Goal: Task Accomplishment & Management: Manage account settings

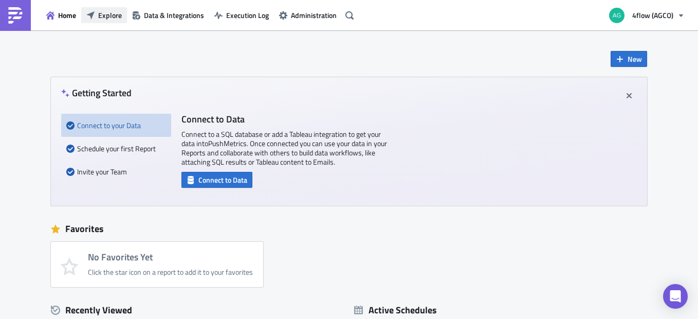
click at [111, 17] on span "Explore" at bounding box center [110, 15] width 24 height 11
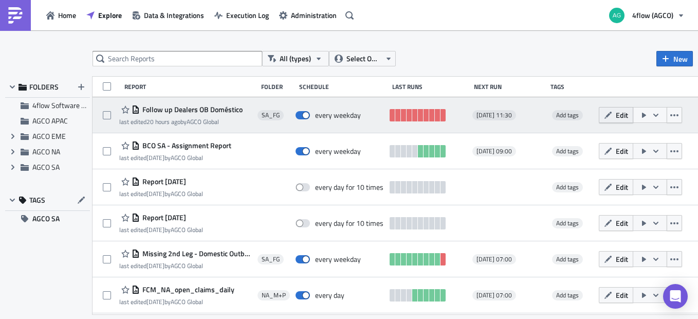
click at [628, 115] on span "Edit" at bounding box center [622, 114] width 12 height 11
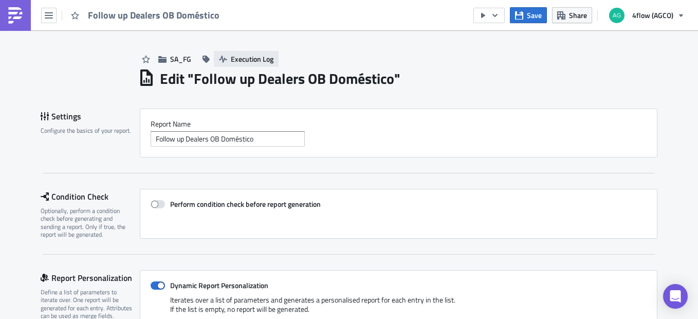
click at [243, 63] on span "Execution Log" at bounding box center [252, 58] width 43 height 11
click at [256, 55] on span "Execution Log" at bounding box center [252, 58] width 43 height 11
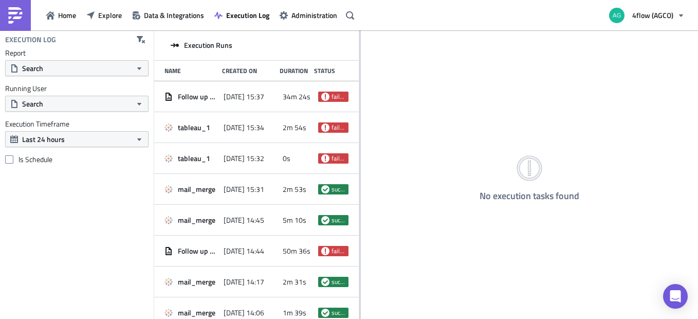
drag, startPoint x: 263, startPoint y: 141, endPoint x: 359, endPoint y: 149, distance: 96.4
click at [359, 149] on div at bounding box center [360, 175] width 2 height 290
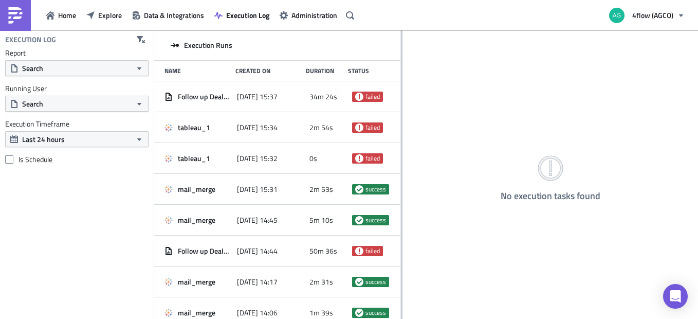
drag, startPoint x: 359, startPoint y: 180, endPoint x: 403, endPoint y: 177, distance: 44.3
click at [402, 177] on div at bounding box center [402, 175] width 2 height 290
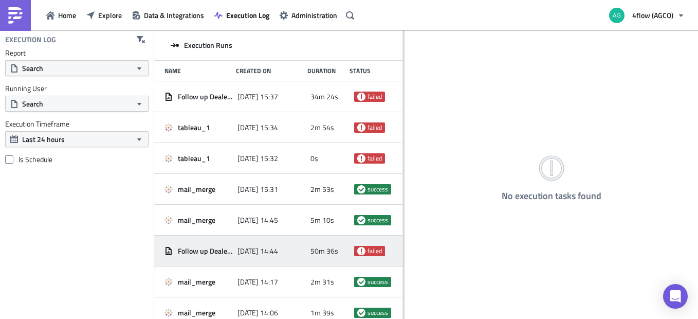
click at [206, 258] on div "Follow up Dealers OB Doméstico" at bounding box center [198, 251] width 68 height 19
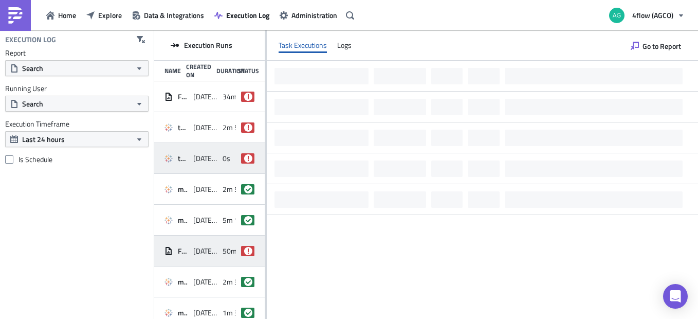
drag, startPoint x: 403, startPoint y: 190, endPoint x: 255, endPoint y: 163, distance: 150.0
click at [252, 168] on div "Execution Runs Name Created On Duration Status Follow up Dealers OB Doméstico 2…" at bounding box center [426, 175] width 544 height 290
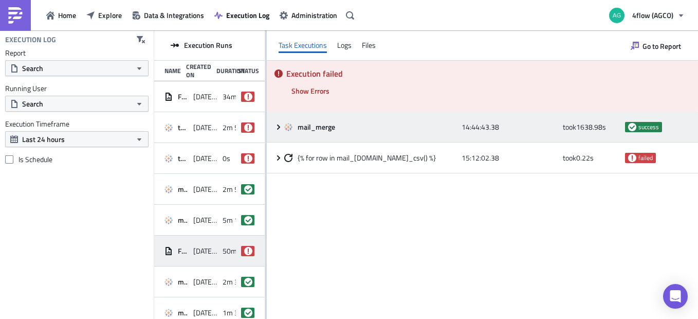
click at [278, 131] on icon at bounding box center [278, 127] width 8 height 8
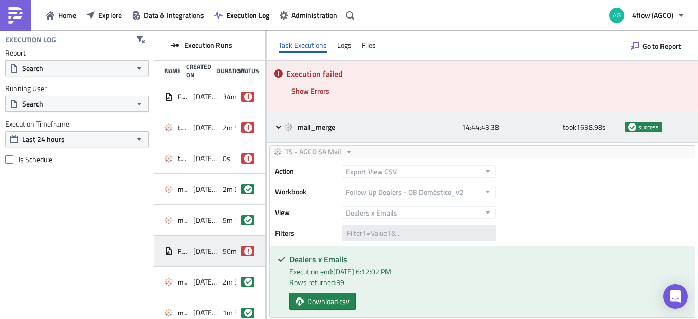
click at [278, 127] on icon at bounding box center [278, 126] width 5 height 3
click at [278, 123] on icon at bounding box center [278, 127] width 8 height 8
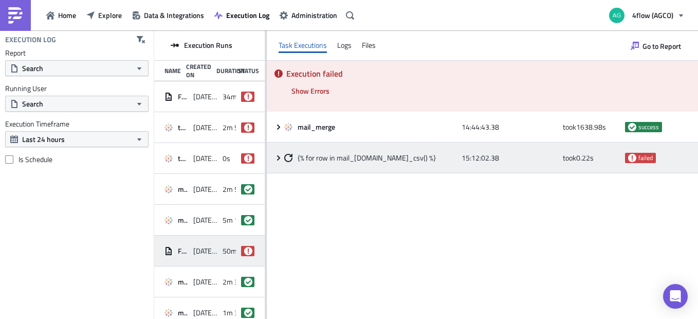
click at [278, 156] on icon at bounding box center [278, 157] width 3 height 5
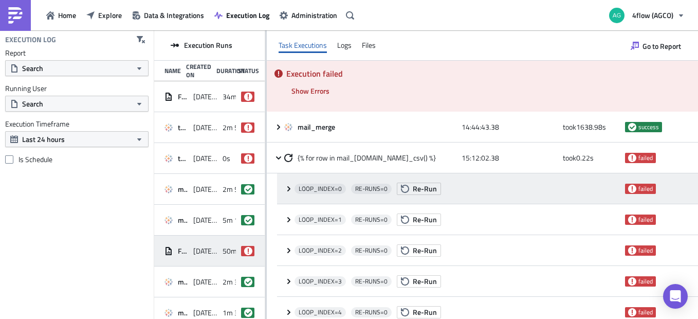
click at [289, 187] on icon at bounding box center [289, 189] width 8 height 8
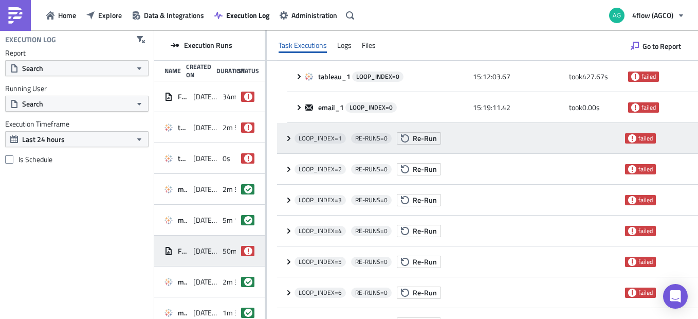
scroll to position [154, 0]
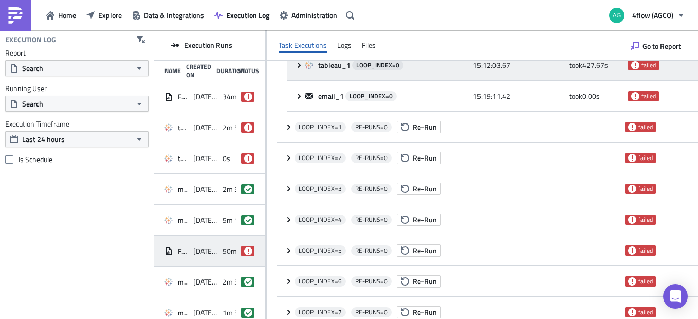
click at [302, 65] on icon at bounding box center [299, 65] width 8 height 8
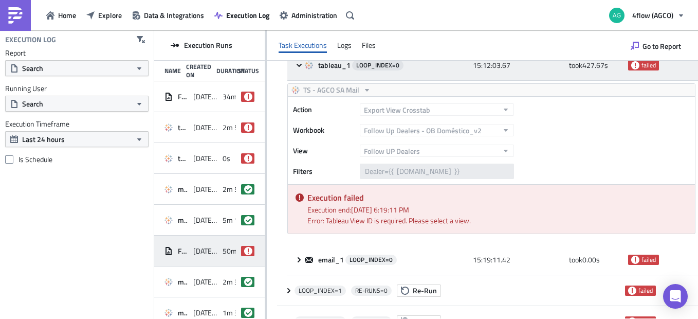
click at [302, 66] on icon at bounding box center [299, 65] width 8 height 8
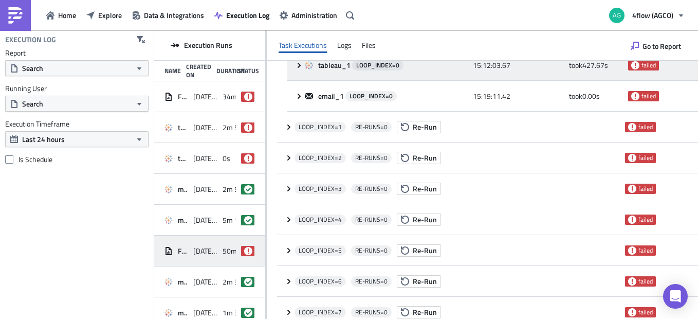
click at [302, 66] on icon at bounding box center [299, 65] width 8 height 8
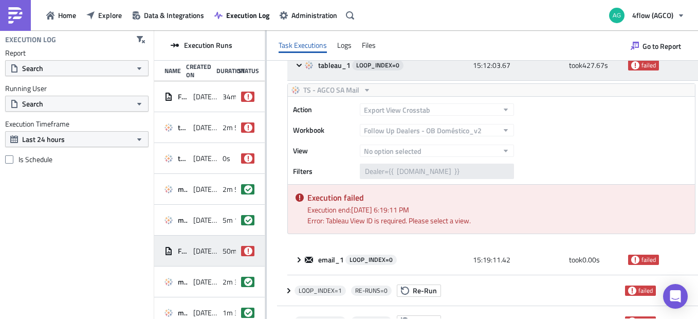
click at [302, 66] on icon at bounding box center [299, 65] width 8 height 8
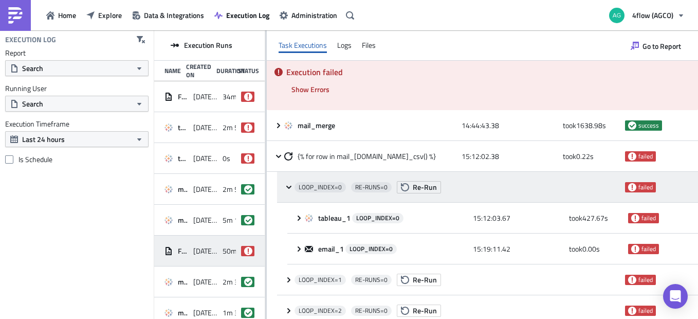
scroll to position [0, 0]
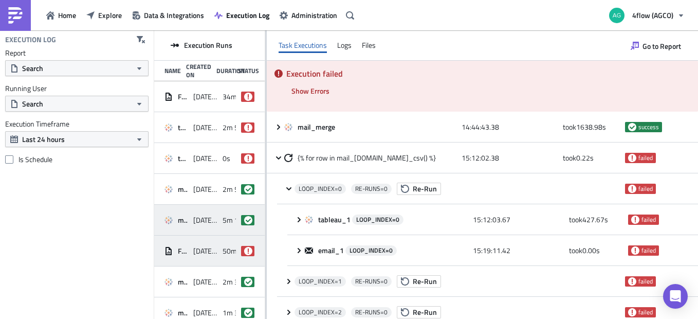
click at [190, 217] on div "mail_merge 2025-10-03 14:45 5m 10s success" at bounding box center [209, 220] width 111 height 31
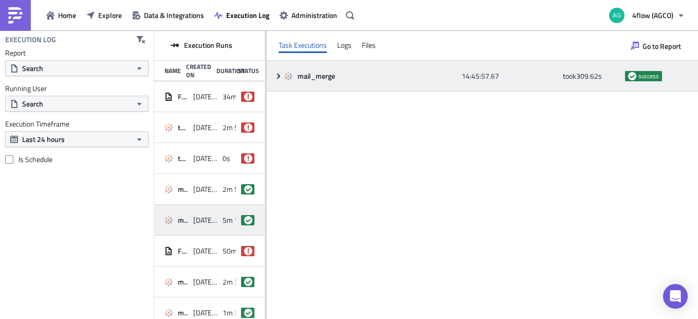
click at [280, 72] on icon at bounding box center [278, 76] width 8 height 8
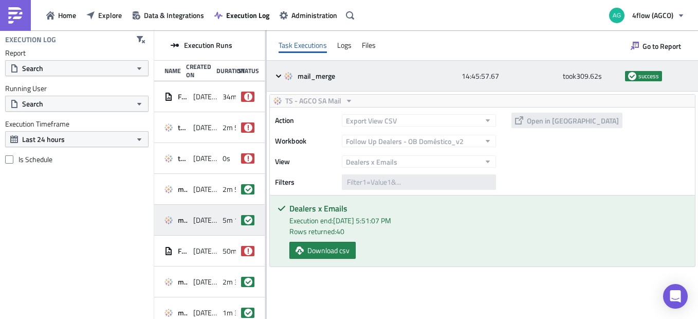
click at [280, 75] on icon at bounding box center [278, 76] width 8 height 8
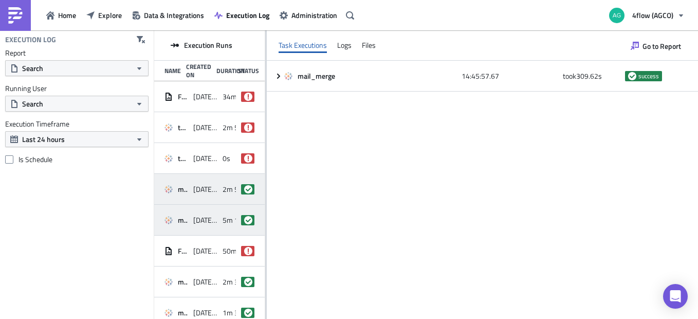
click at [195, 190] on span "2025-10-03 15:31" at bounding box center [205, 189] width 24 height 9
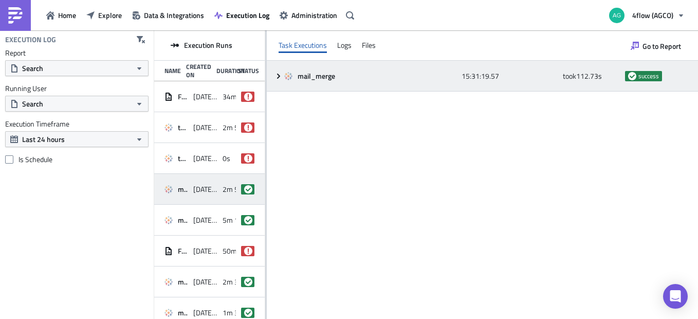
click at [281, 77] on icon at bounding box center [278, 76] width 8 height 8
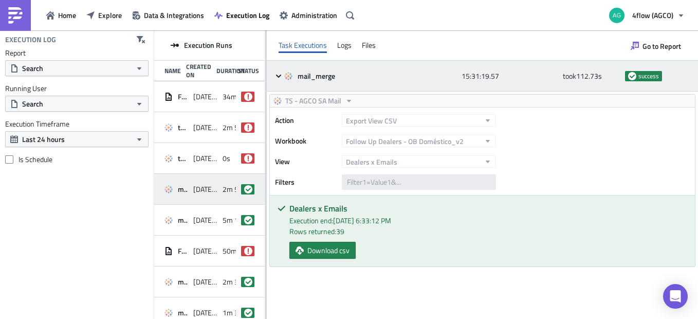
click at [280, 77] on icon at bounding box center [278, 76] width 8 height 8
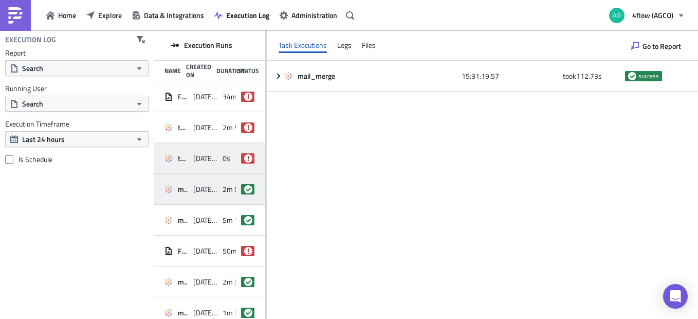
click at [182, 161] on span "tableau_1" at bounding box center [183, 158] width 10 height 9
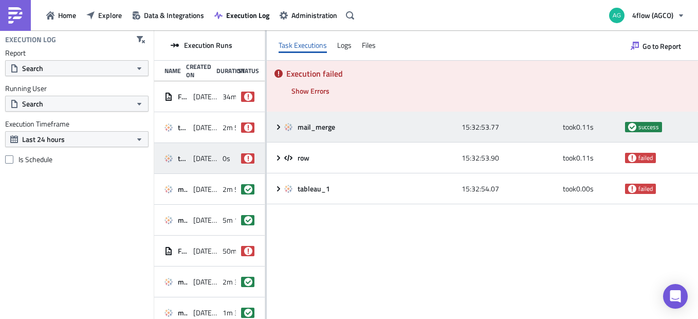
click at [278, 131] on div "mail_merge 15:32:53.77 took 0.11 s success" at bounding box center [482, 127] width 431 height 31
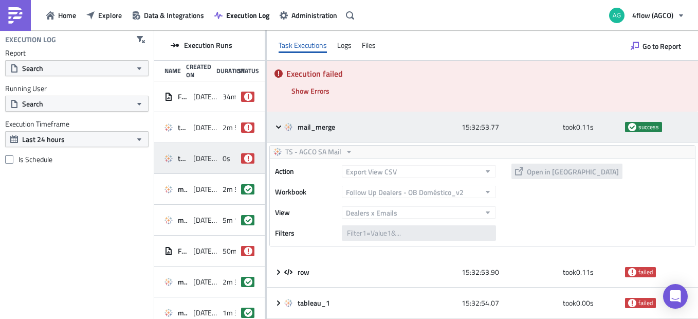
click at [278, 131] on div "mail_merge 15:32:53.77 took 0.11 s success" at bounding box center [482, 127] width 431 height 31
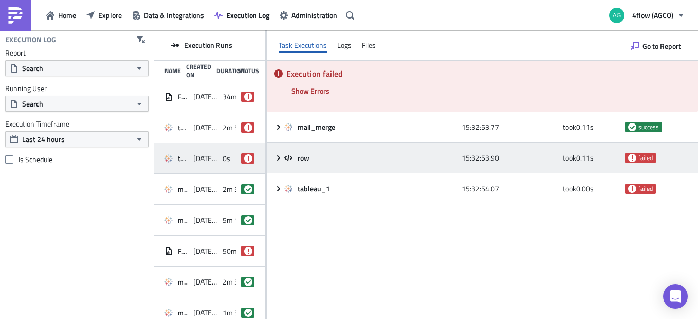
click at [275, 160] on icon at bounding box center [278, 158] width 8 height 8
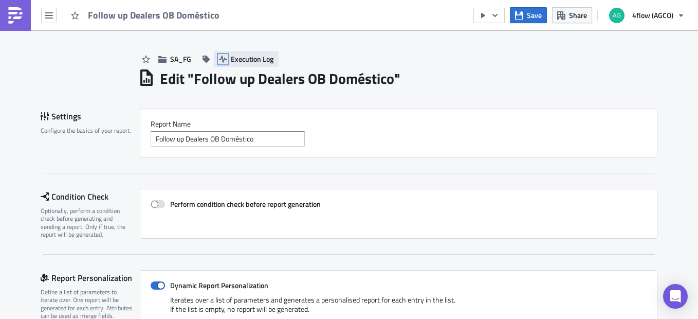
click at [219, 63] on icon "button" at bounding box center [223, 59] width 8 height 8
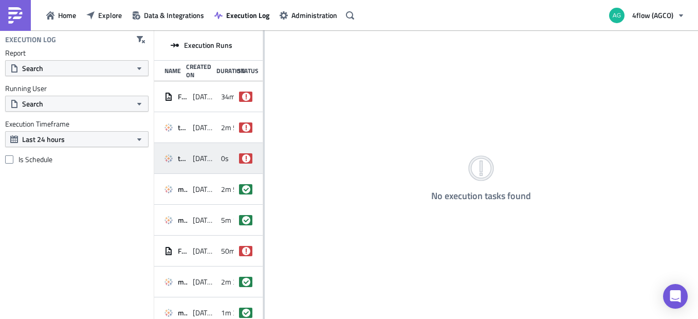
click at [183, 156] on span "tableau_1" at bounding box center [183, 158] width 10 height 9
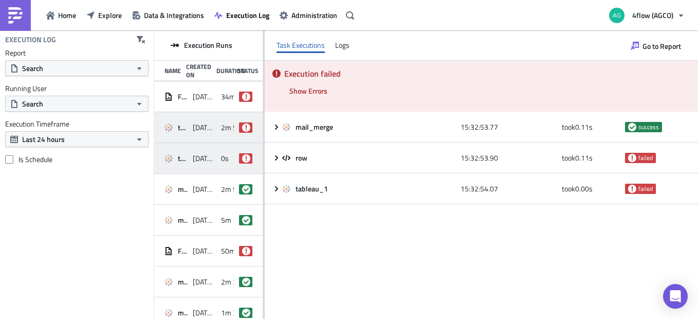
click at [183, 120] on div "tableau_1" at bounding box center [175, 127] width 23 height 19
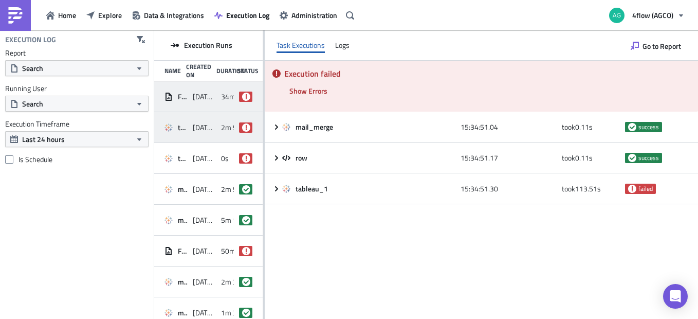
click at [186, 102] on div "Follow up Dealers OB Doméstico [DATE] 15:37 34m 24s failed" at bounding box center [208, 96] width 108 height 31
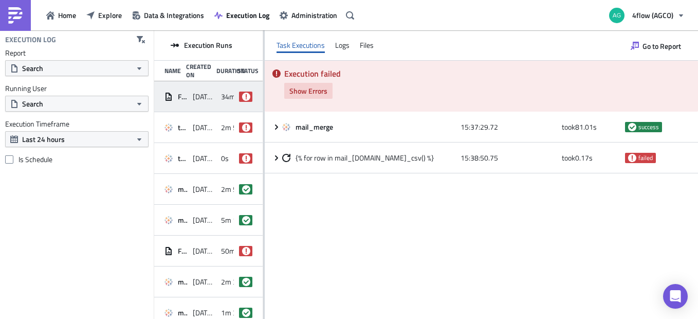
click at [315, 90] on span "Show Errors" at bounding box center [308, 90] width 38 height 11
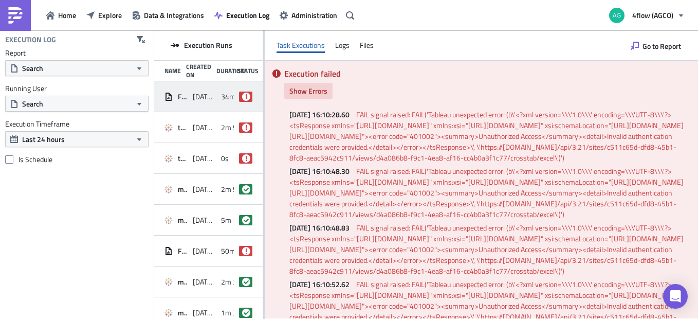
click at [303, 91] on span "Show Errors" at bounding box center [308, 90] width 38 height 11
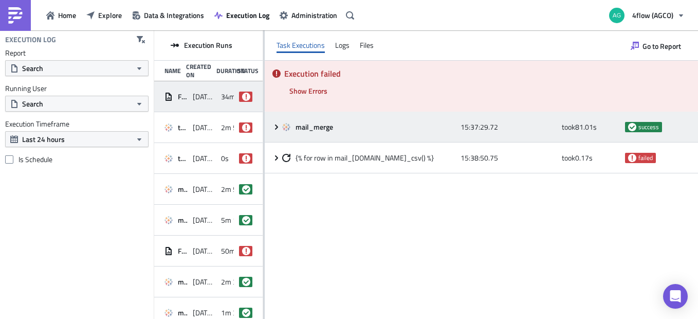
click at [275, 128] on icon at bounding box center [276, 126] width 3 height 5
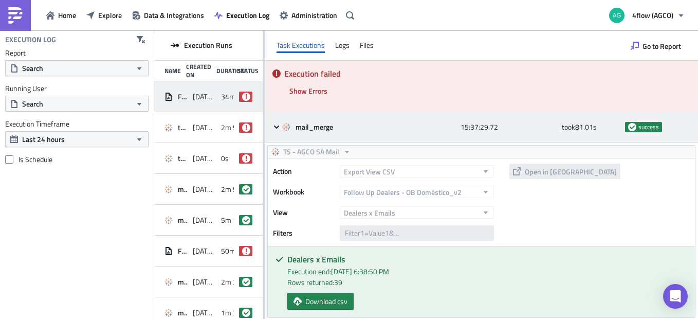
click at [273, 128] on icon at bounding box center [276, 127] width 8 height 8
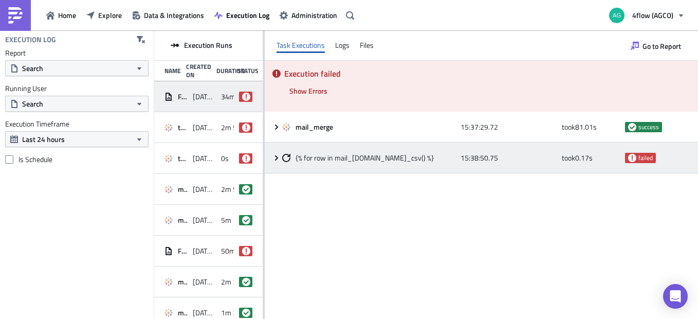
click at [277, 159] on icon at bounding box center [276, 157] width 3 height 5
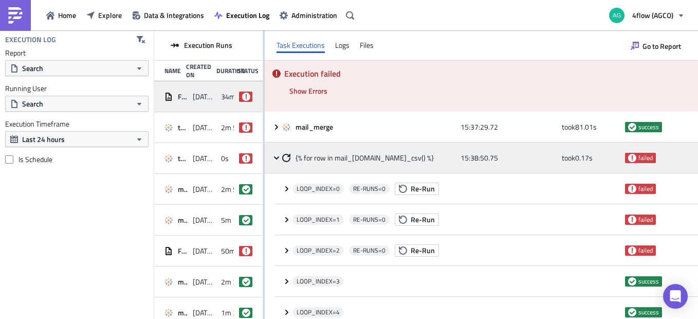
scroll to position [51, 0]
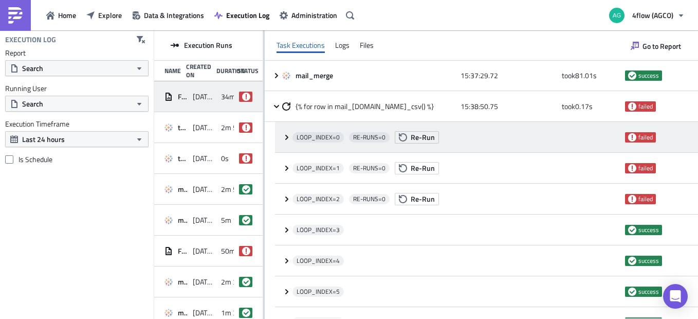
click at [287, 139] on icon at bounding box center [287, 137] width 8 height 8
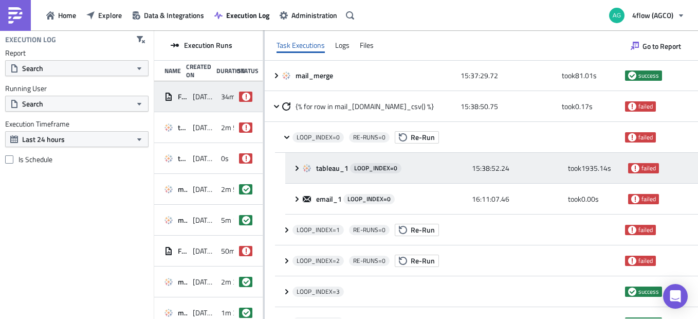
click at [296, 168] on icon at bounding box center [297, 168] width 8 height 8
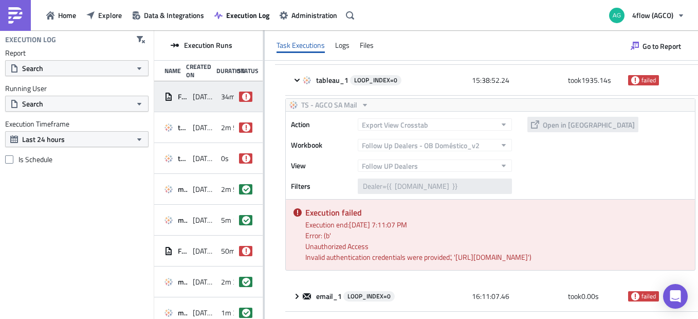
scroll to position [103, 0]
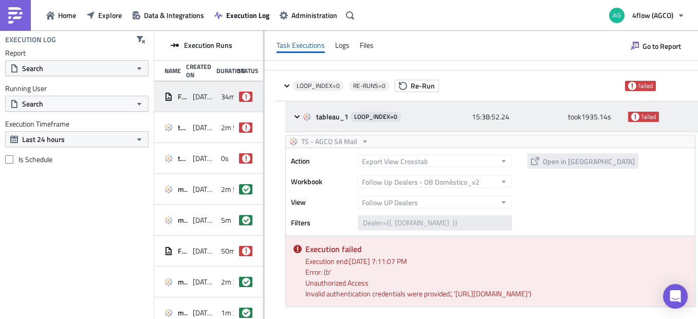
click at [298, 115] on icon at bounding box center [297, 117] width 8 height 8
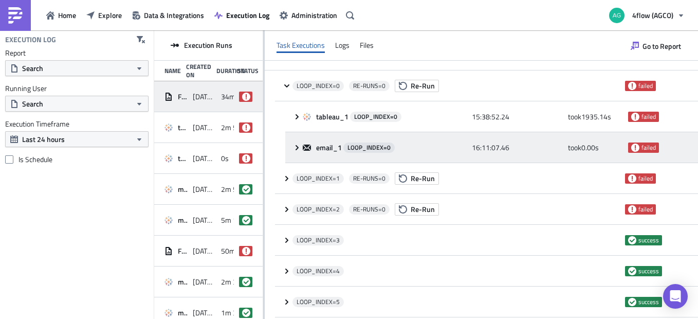
click at [295, 149] on icon at bounding box center [297, 147] width 8 height 8
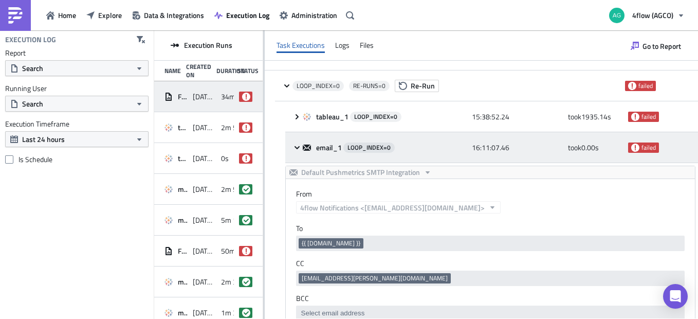
scroll to position [0, 0]
click at [295, 149] on icon at bounding box center [297, 147] width 8 height 8
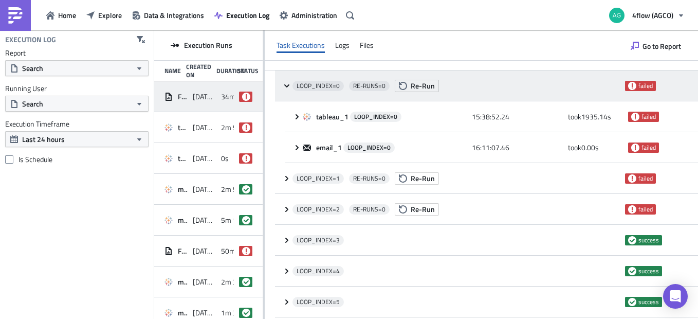
click at [285, 82] on icon at bounding box center [287, 86] width 8 height 8
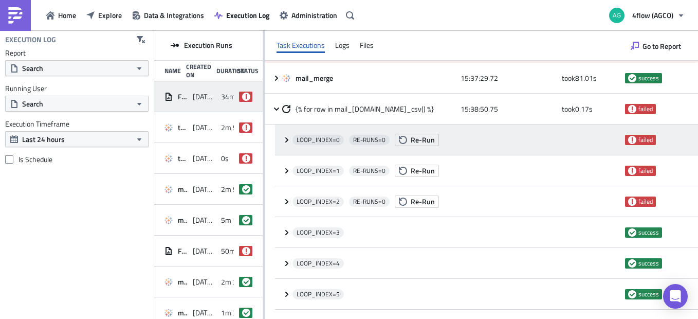
scroll to position [51, 0]
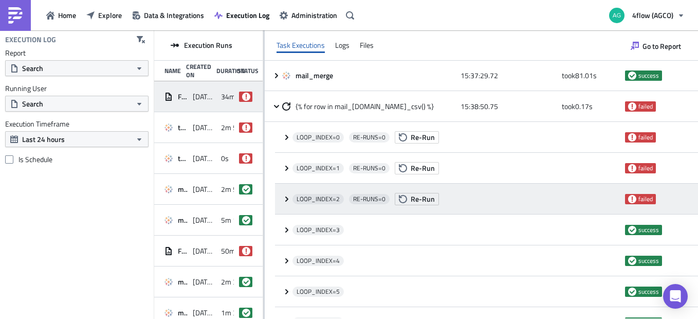
click at [288, 199] on icon at bounding box center [287, 199] width 8 height 8
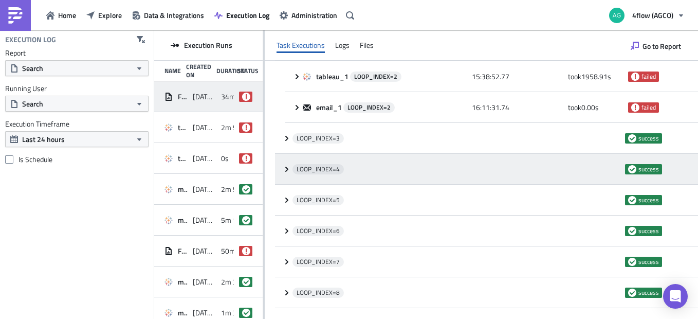
scroll to position [206, 0]
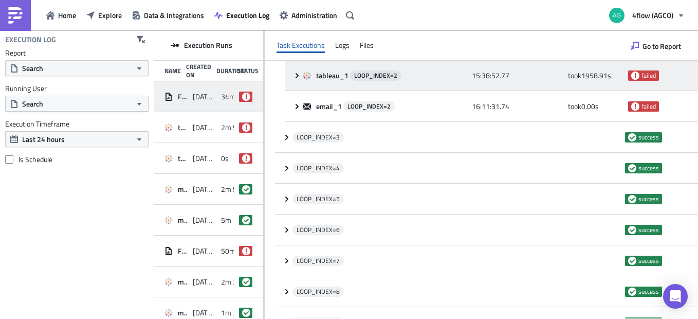
click at [295, 76] on icon at bounding box center [297, 75] width 8 height 8
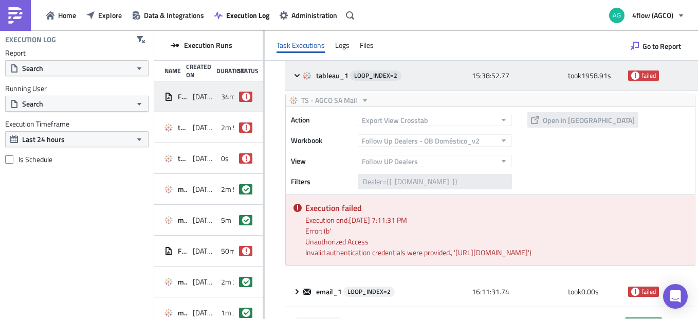
click at [295, 76] on icon at bounding box center [297, 75] width 8 height 8
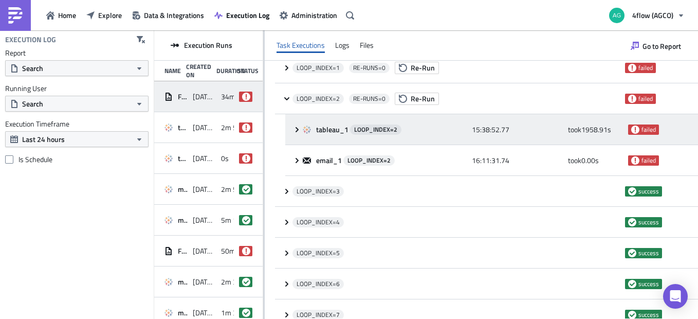
scroll to position [103, 0]
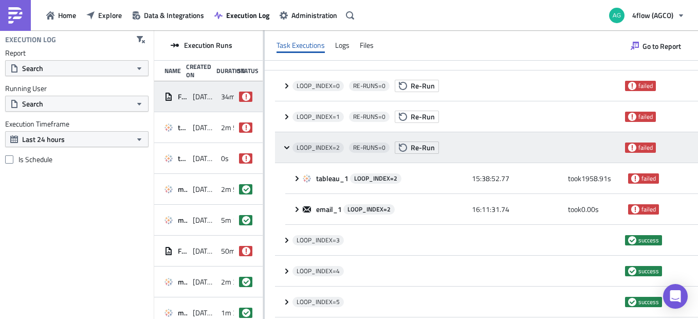
click at [285, 145] on icon at bounding box center [287, 147] width 8 height 8
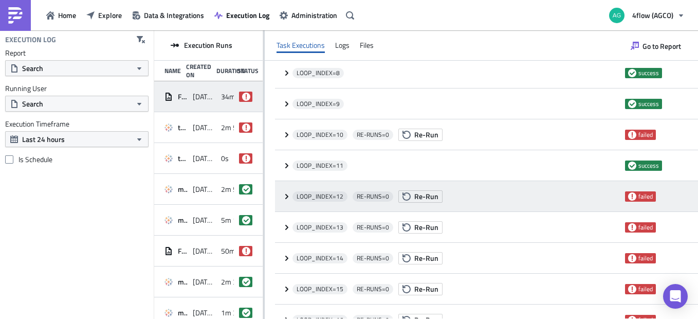
scroll to position [360, 0]
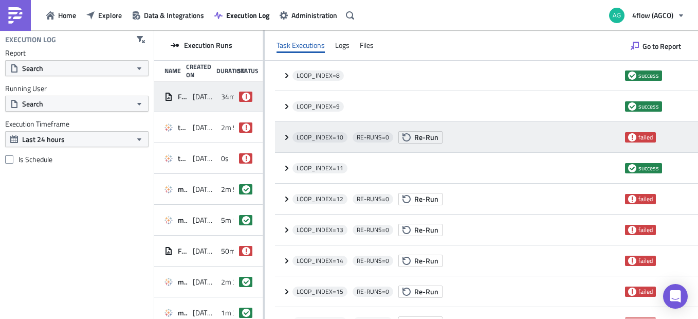
click at [287, 135] on icon at bounding box center [287, 137] width 8 height 8
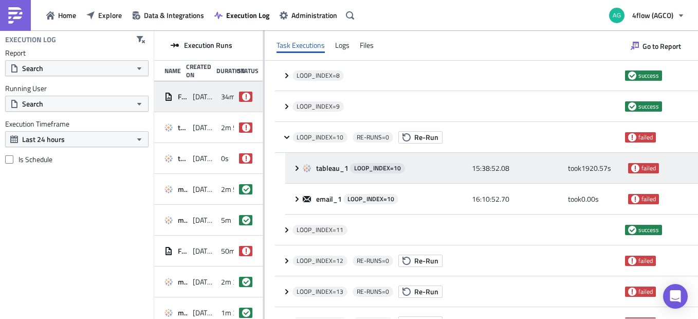
click at [298, 166] on icon at bounding box center [297, 168] width 8 height 8
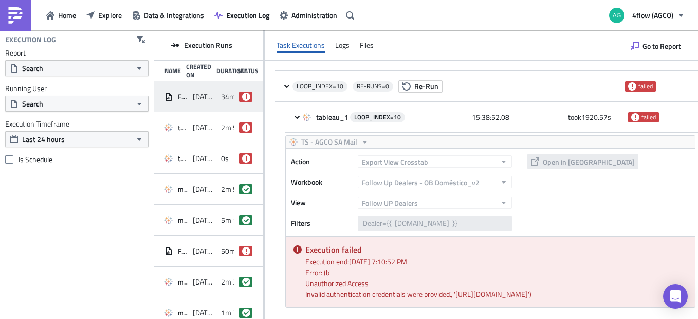
scroll to position [411, 0]
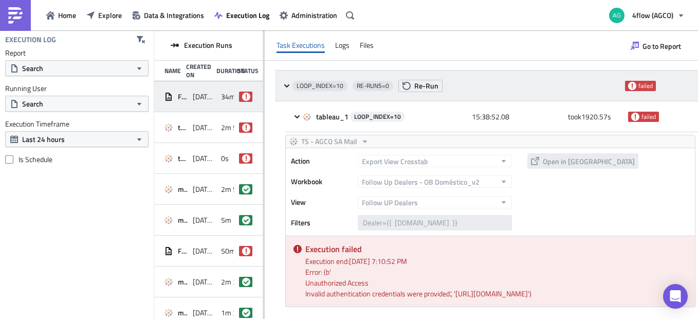
click at [284, 87] on icon at bounding box center [287, 86] width 8 height 8
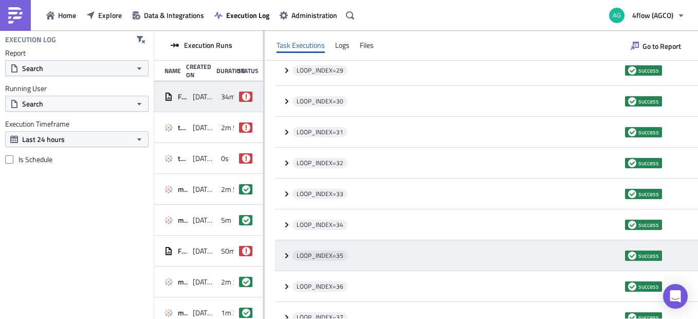
scroll to position [1104, 0]
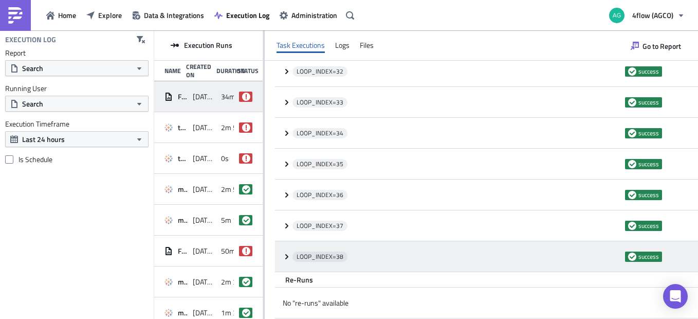
click at [286, 259] on icon at bounding box center [286, 255] width 3 height 5
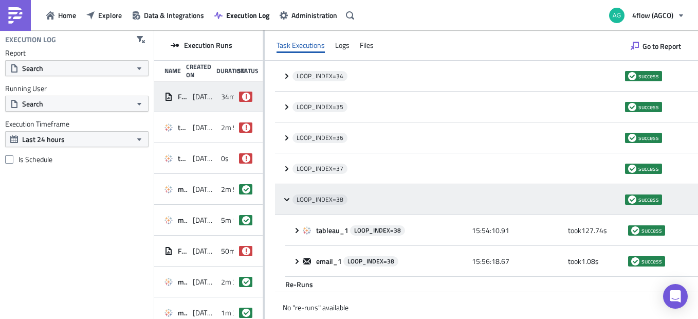
scroll to position [1166, 0]
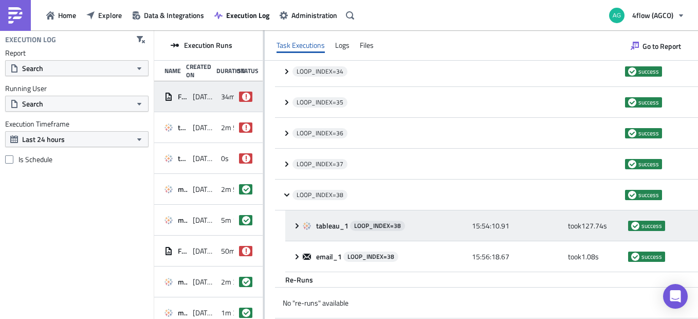
click at [295, 229] on icon at bounding box center [297, 226] width 8 height 8
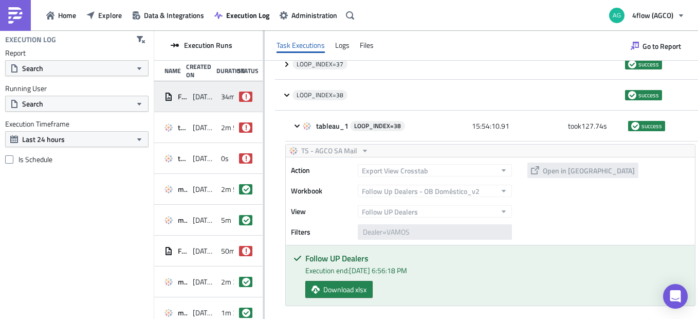
scroll to position [1217, 0]
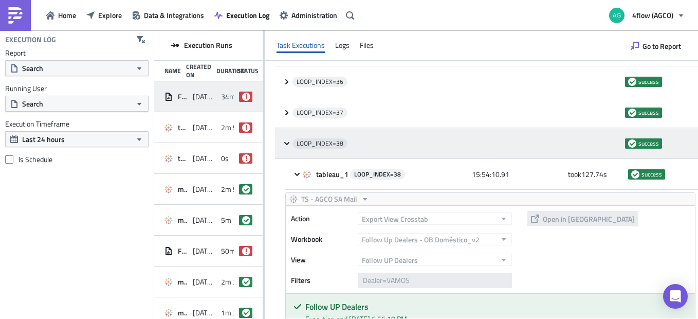
click at [289, 144] on icon at bounding box center [287, 143] width 8 height 8
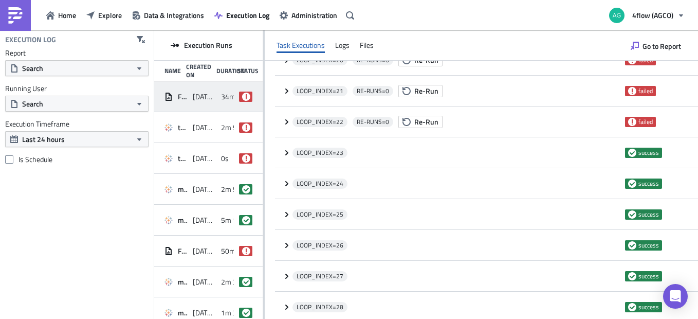
scroll to position [693, 0]
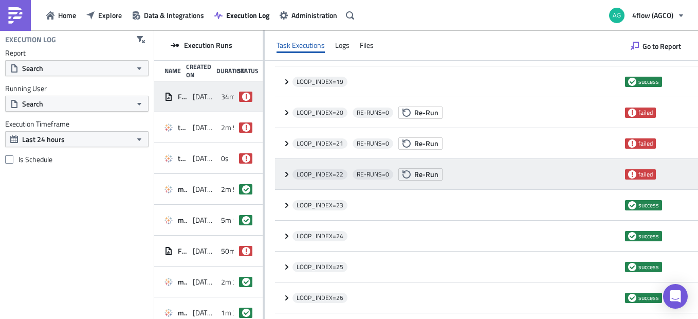
click at [288, 174] on icon at bounding box center [286, 173] width 3 height 5
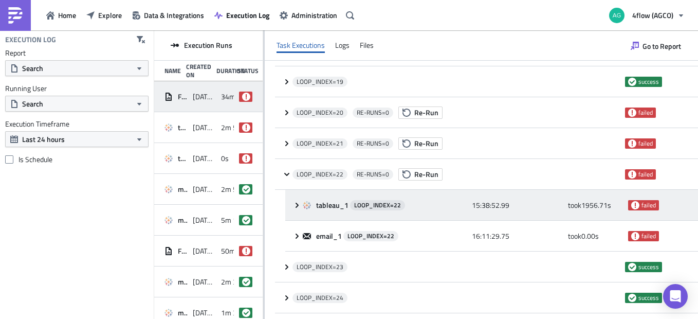
click at [298, 205] on icon at bounding box center [297, 204] width 3 height 5
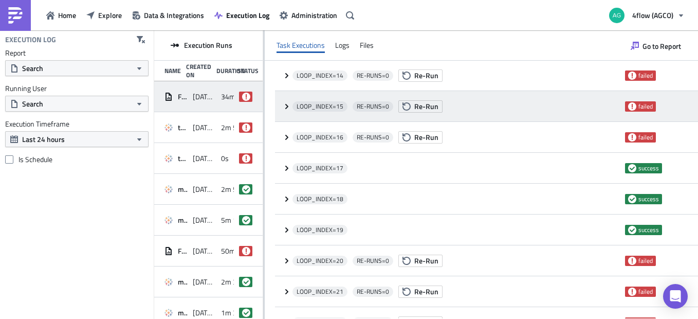
scroll to position [539, 0]
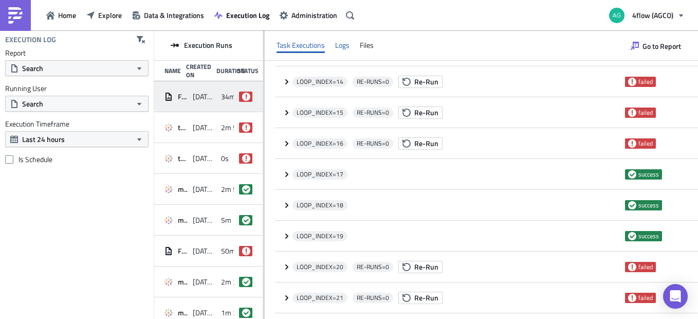
click at [341, 48] on div "Logs" at bounding box center [342, 45] width 14 height 15
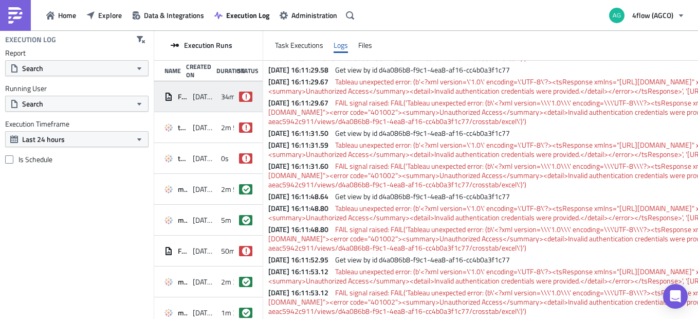
scroll to position [12228, 0]
click at [534, 203] on span "Tableau unexpected error: (b'<?xml version=\'1.0\' encoding=\'UTF-8\'?><tsRespo…" at bounding box center [683, 213] width 831 height 20
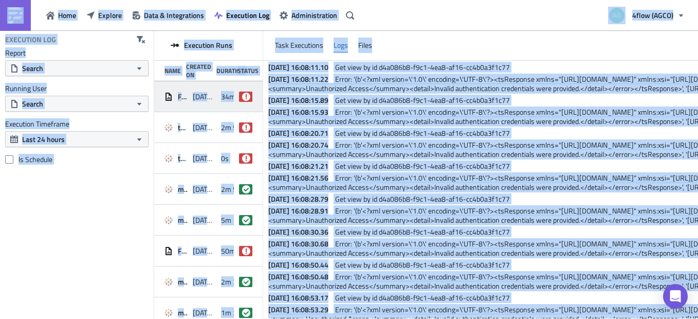
scroll to position [10686, 0]
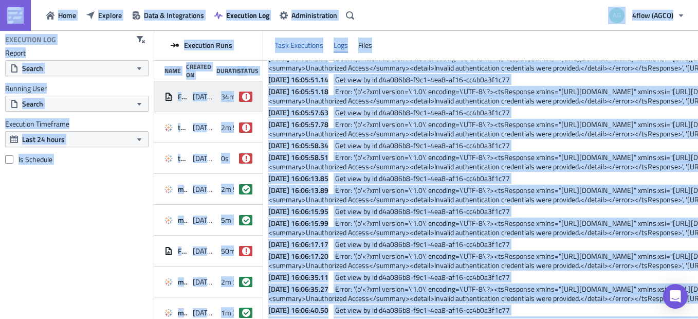
click at [309, 46] on div "Task Executions" at bounding box center [299, 45] width 48 height 15
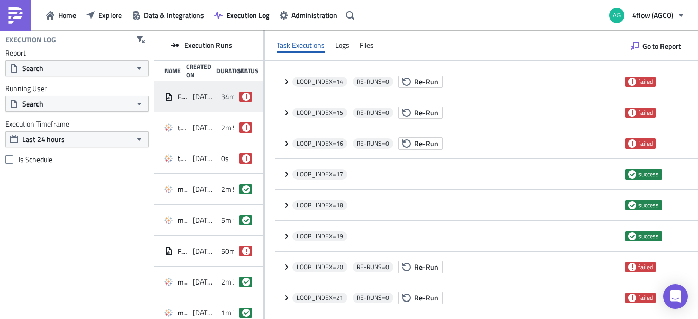
scroll to position [0, 0]
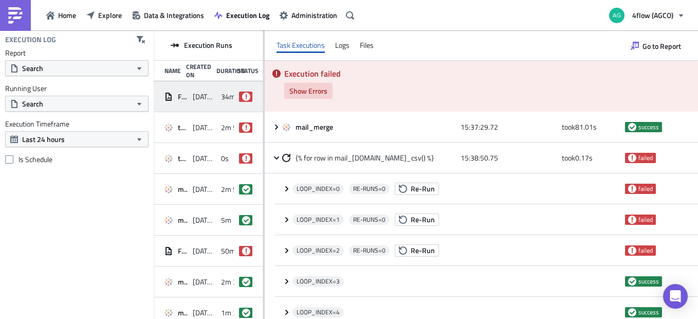
click at [313, 88] on span "Show Errors" at bounding box center [308, 90] width 38 height 11
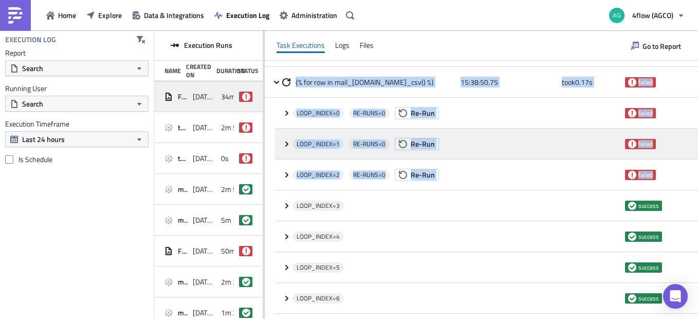
scroll to position [772, 0]
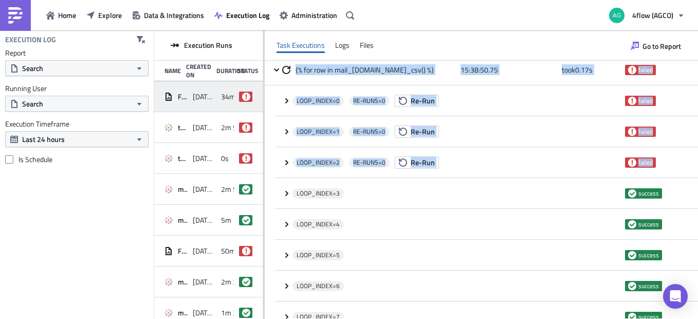
drag, startPoint x: 291, startPoint y: 114, endPoint x: 626, endPoint y: 135, distance: 335.8
copy div "2025-10-03 16:10:28.60 FAIL signal raised: FAIL('Tableau unexpected error: (b\'…"
click at [103, 16] on span "Explore" at bounding box center [110, 15] width 24 height 11
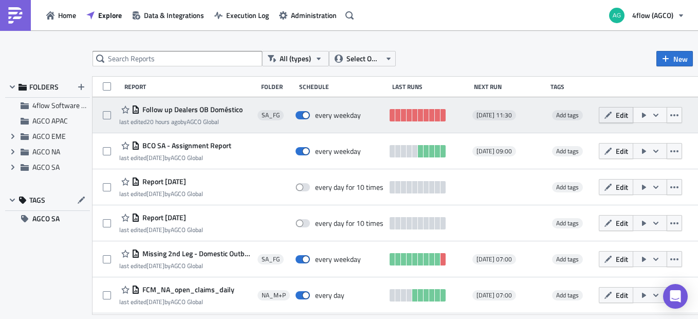
click at [624, 116] on button "Edit" at bounding box center [616, 115] width 34 height 16
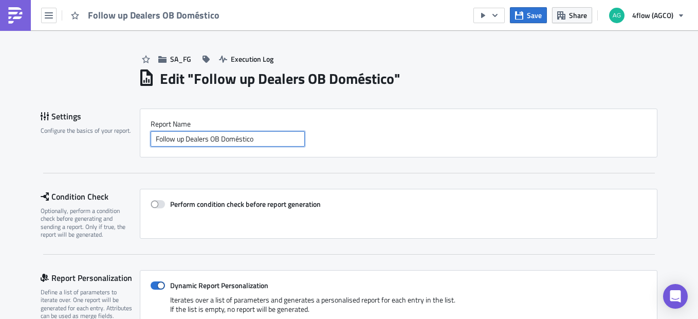
click at [268, 138] on input "Follow up Dealers OB Doméstico" at bounding box center [228, 138] width 154 height 15
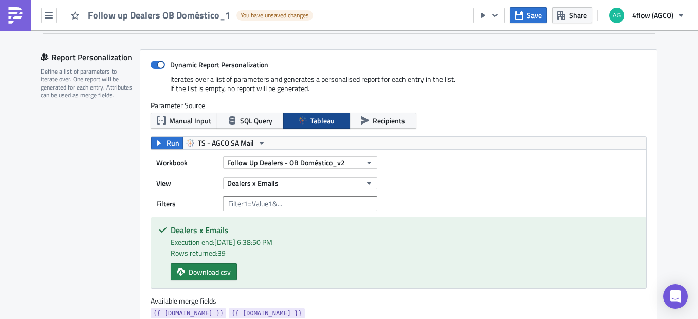
scroll to position [257, 0]
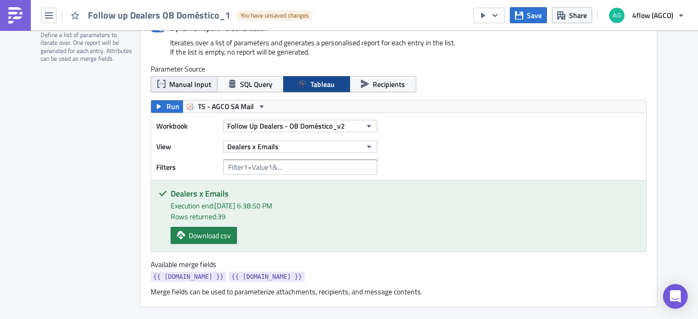
type input "Follow up Dealers OB Doméstico_1"
click at [203, 83] on span "Manual Input" at bounding box center [190, 84] width 42 height 11
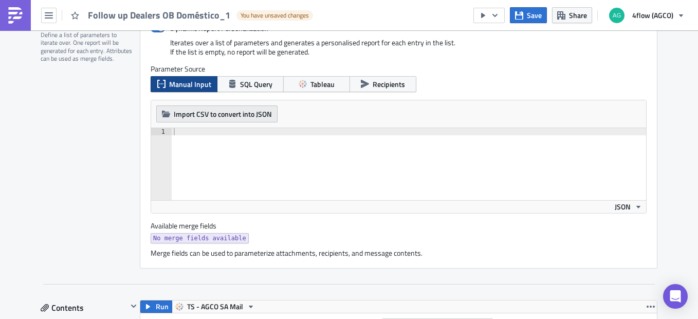
click at [236, 119] on span "Import CSV to convert into JSON" at bounding box center [223, 113] width 98 height 11
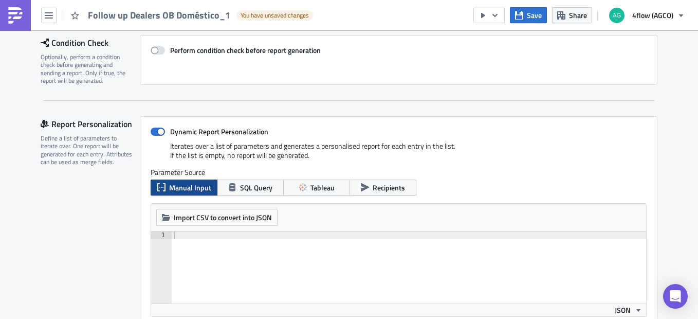
scroll to position [154, 0]
click at [188, 188] on span "Manual Input" at bounding box center [190, 186] width 42 height 11
click at [223, 220] on span "Import CSV to convert into JSON" at bounding box center [223, 216] width 98 height 11
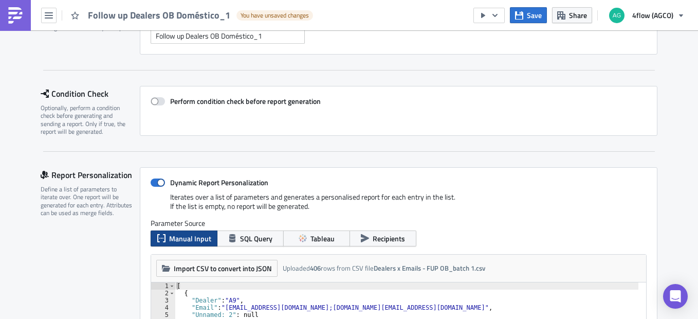
scroll to position [206, 0]
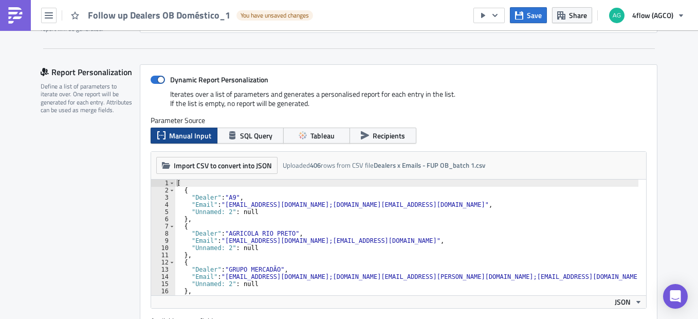
click at [334, 225] on div "[ { "Dealer" : "A9" , "Email" : "livia.possebon@a9agro.com.br;paola.leandro@a9a…" at bounding box center [592, 240] width 835 height 122
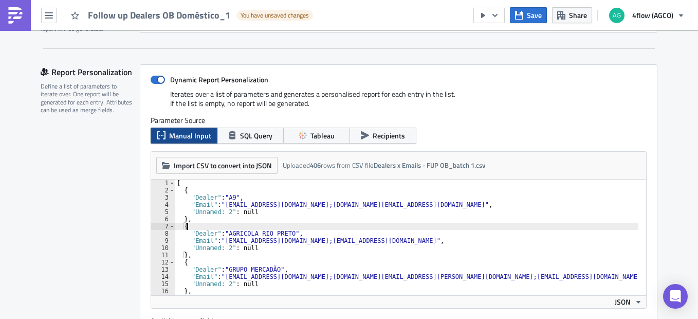
type textarea "} ]"
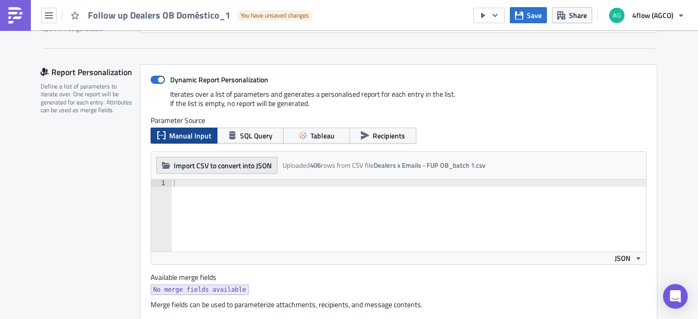
click at [200, 160] on span "Import CSV to convert into JSON" at bounding box center [223, 165] width 98 height 11
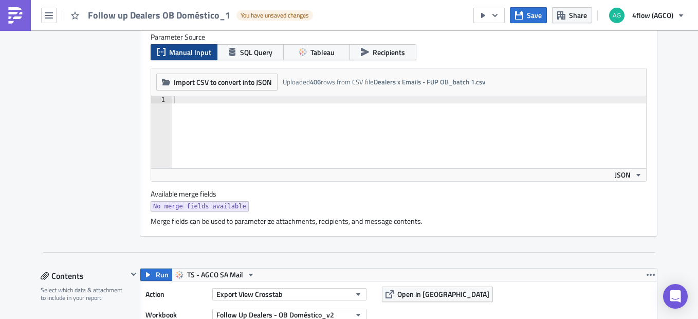
scroll to position [257, 0]
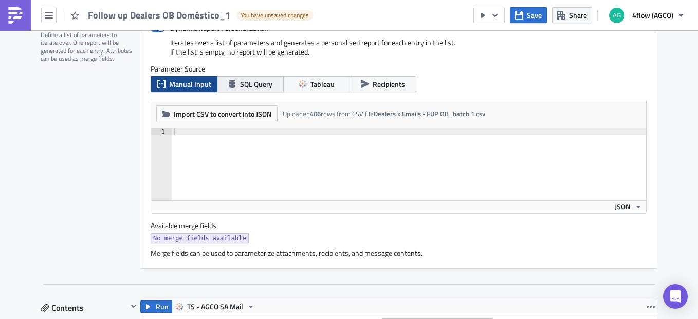
click at [260, 77] on button "SQL Query" at bounding box center [250, 84] width 67 height 16
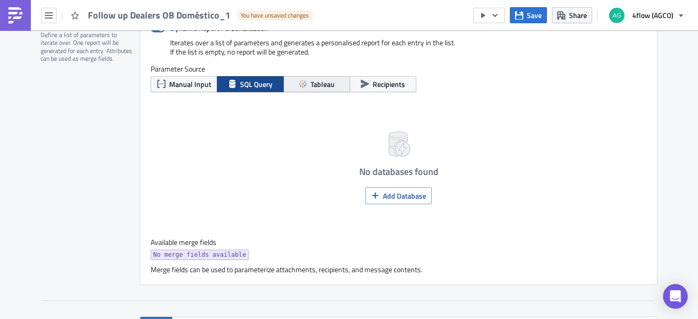
click at [320, 78] on button "Tableau" at bounding box center [316, 84] width 67 height 16
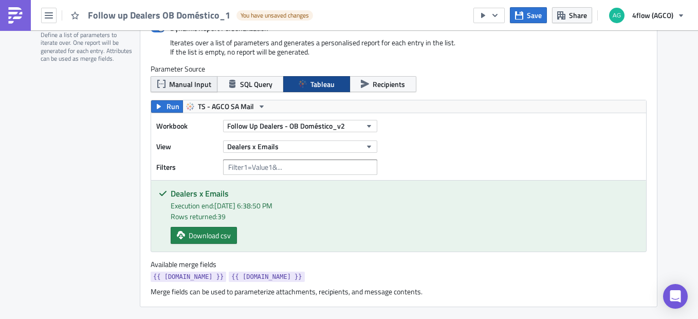
click at [174, 82] on span "Manual Input" at bounding box center [190, 84] width 42 height 11
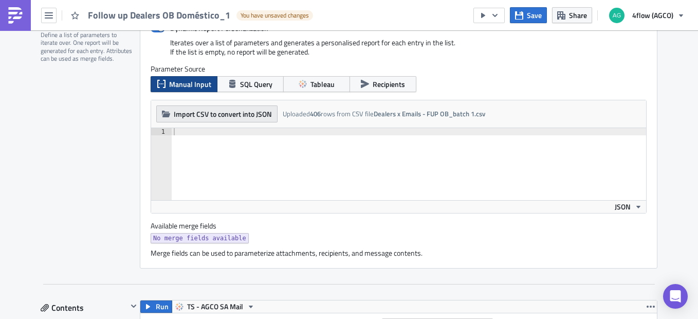
click at [198, 114] on span "Import CSV to convert into JSON" at bounding box center [223, 113] width 98 height 11
click at [222, 185] on div at bounding box center [409, 171] width 474 height 86
click at [214, 119] on button "Import CSV to convert into JSON" at bounding box center [216, 113] width 121 height 17
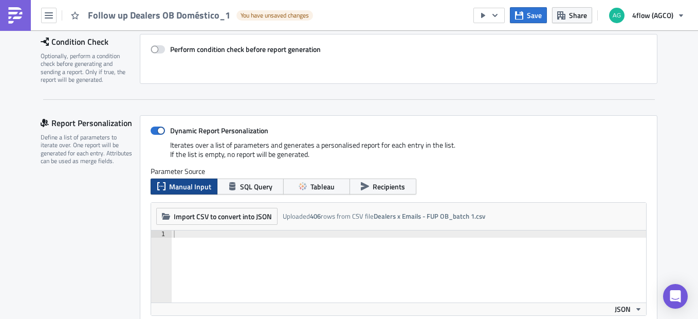
scroll to position [154, 0]
click at [382, 189] on span "Recipients" at bounding box center [389, 186] width 32 height 11
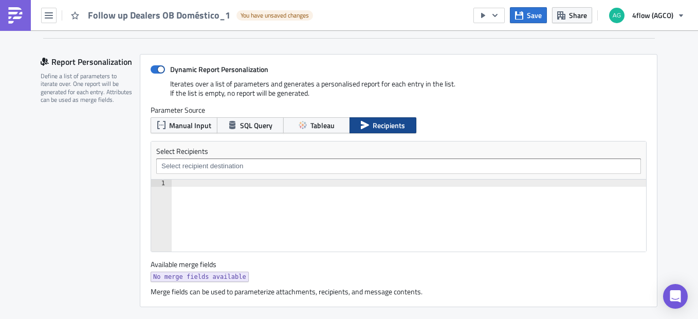
scroll to position [257, 0]
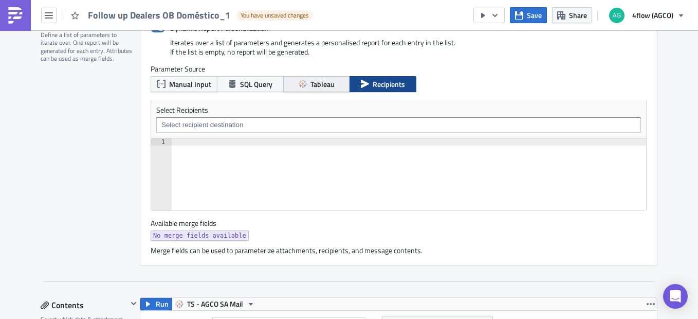
click at [310, 76] on button "Tableau" at bounding box center [316, 84] width 67 height 16
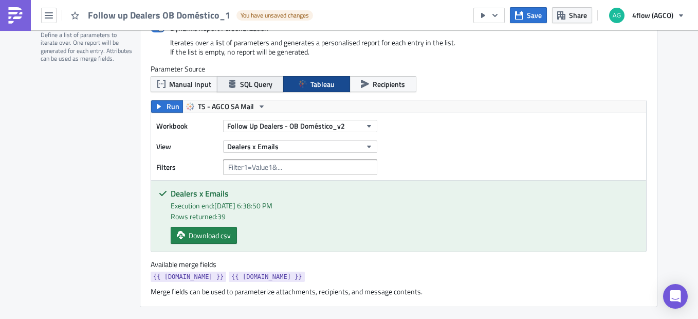
click at [249, 81] on span "SQL Query" at bounding box center [256, 84] width 32 height 11
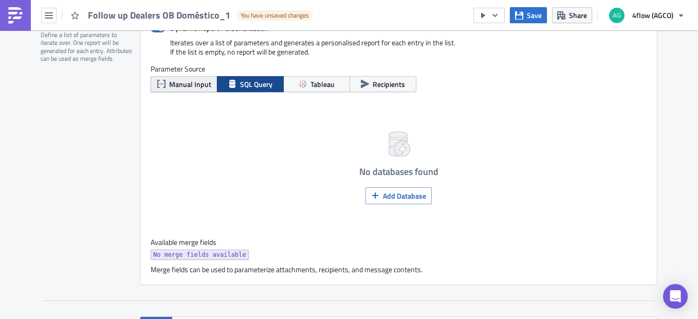
click at [193, 81] on span "Manual Input" at bounding box center [190, 84] width 42 height 11
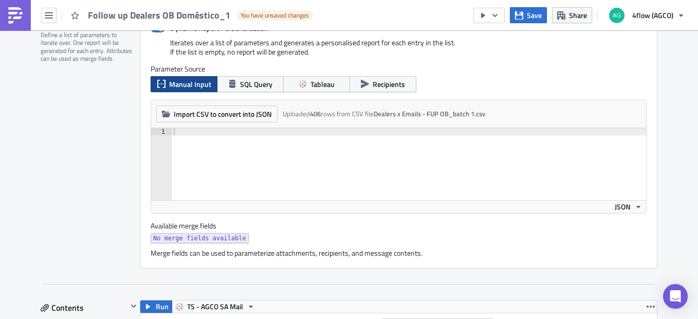
drag, startPoint x: 232, startPoint y: 153, endPoint x: 226, endPoint y: 149, distance: 7.1
click at [230, 151] on div at bounding box center [409, 171] width 474 height 86
click at [245, 114] on span "Import CSV to convert into JSON" at bounding box center [223, 113] width 98 height 11
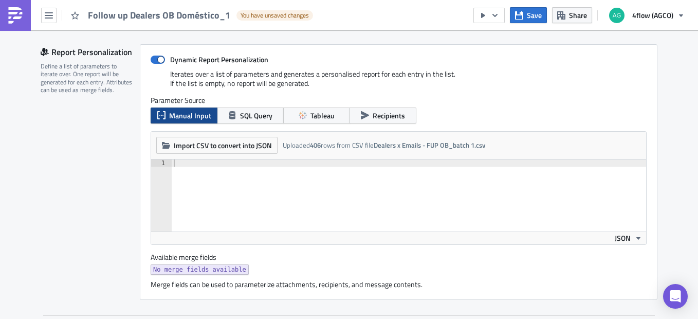
scroll to position [51, 0]
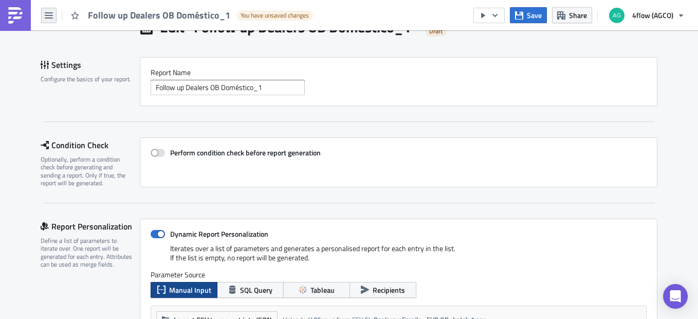
click at [53, 14] on button "button" at bounding box center [48, 15] width 15 height 15
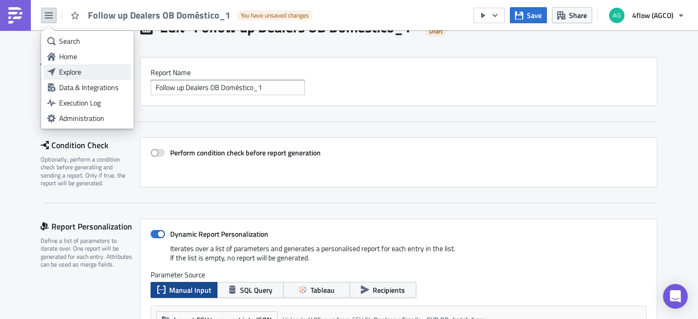
click at [82, 71] on div "Explore" at bounding box center [93, 72] width 68 height 10
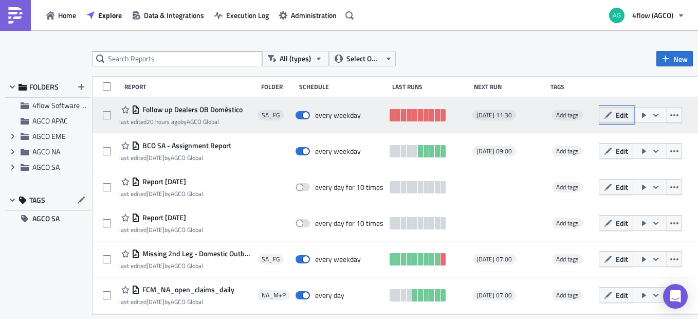
click at [626, 116] on span "Edit" at bounding box center [622, 114] width 12 height 11
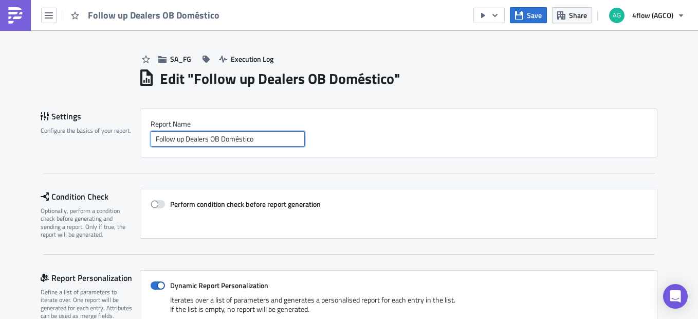
click at [272, 136] on input "Follow up Dealers OB Doméstico" at bounding box center [228, 138] width 154 height 15
type input "Follow up Dealers OB Doméstico_1"
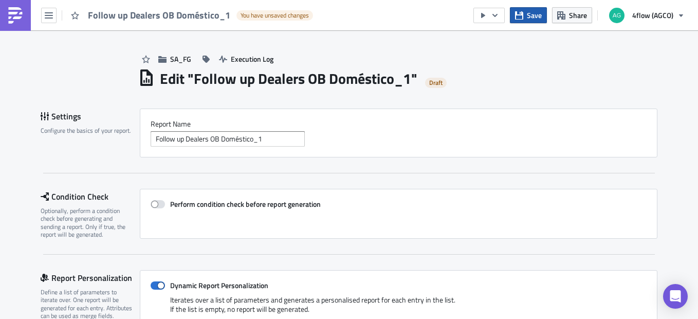
click at [539, 18] on span "Save" at bounding box center [534, 15] width 15 height 11
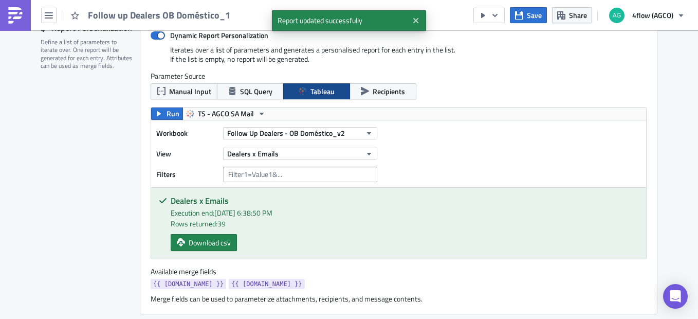
scroll to position [257, 0]
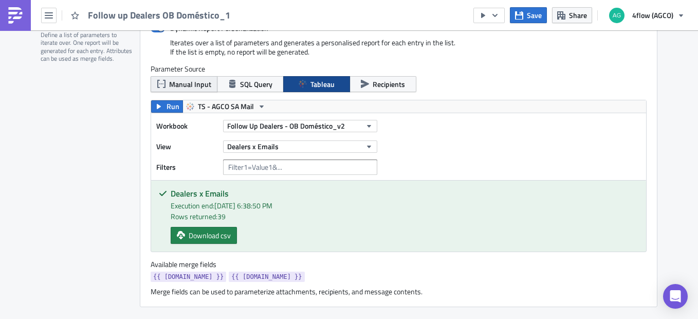
click at [189, 86] on span "Manual Input" at bounding box center [190, 84] width 42 height 11
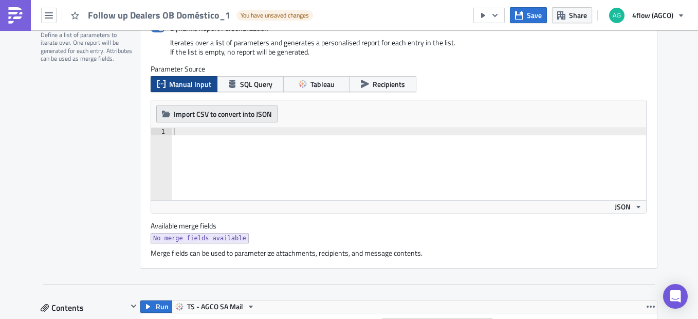
click at [244, 118] on span "Import CSV to convert into JSON" at bounding box center [223, 113] width 98 height 11
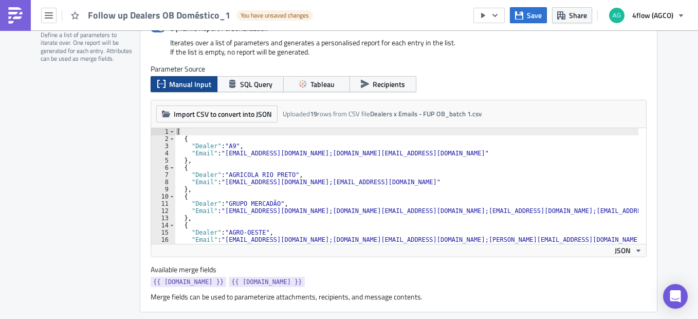
scroll to position [0, 0]
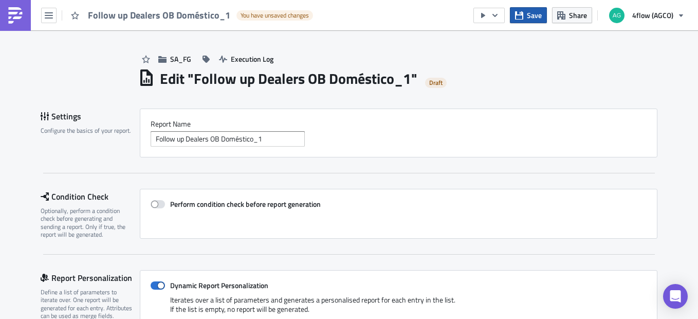
click at [521, 10] on button "Save" at bounding box center [528, 15] width 37 height 16
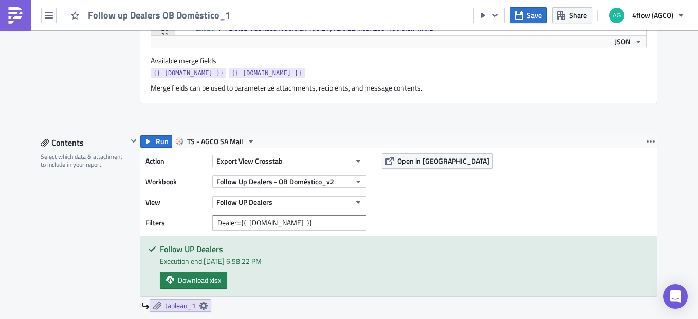
scroll to position [514, 0]
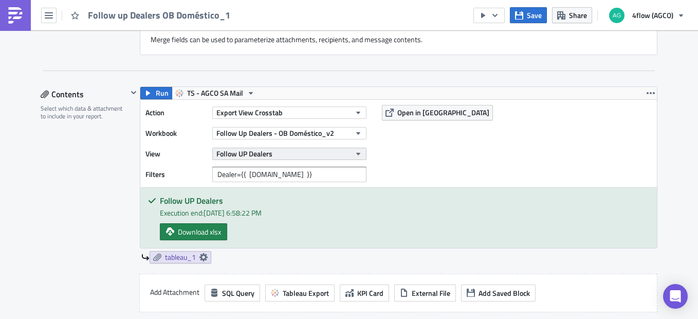
click at [327, 157] on button "Follow UP Dealers" at bounding box center [289, 154] width 154 height 12
click at [545, 158] on div "Action Export View Crosstab Workbook Follow Up Dealers - OB Doméstico_v2 View F…" at bounding box center [398, 143] width 517 height 87
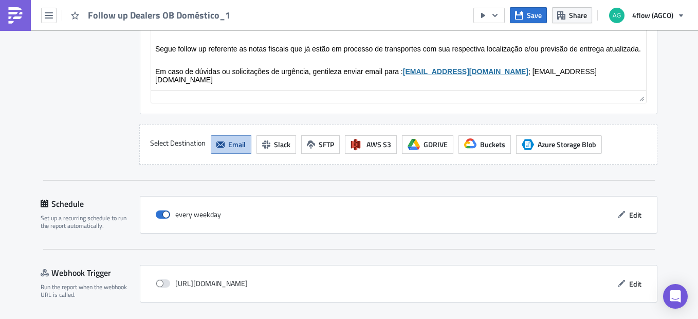
scroll to position [1268, 0]
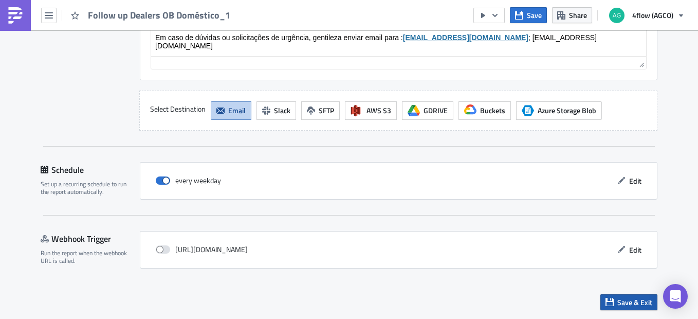
click at [631, 304] on span "Save & Exit" at bounding box center [634, 302] width 35 height 11
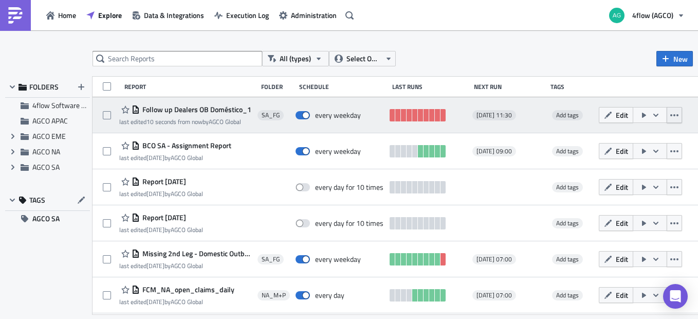
click at [678, 118] on icon "button" at bounding box center [674, 115] width 8 height 8
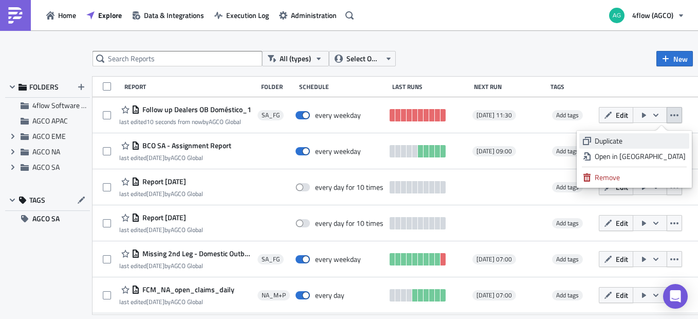
click at [631, 140] on div "Duplicate" at bounding box center [640, 141] width 91 height 10
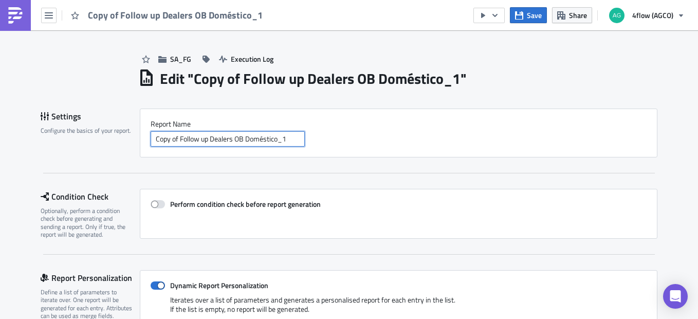
click at [175, 140] on input "Copy of Follow up Dealers OB Doméstico_1" at bounding box center [228, 138] width 154 height 15
drag, startPoint x: 176, startPoint y: 140, endPoint x: 98, endPoint y: 139, distance: 78.6
click at [98, 140] on div "Settings Configure the basics of your report. Report Nam﻿e Copy of Follow up De…" at bounding box center [349, 132] width 617 height 49
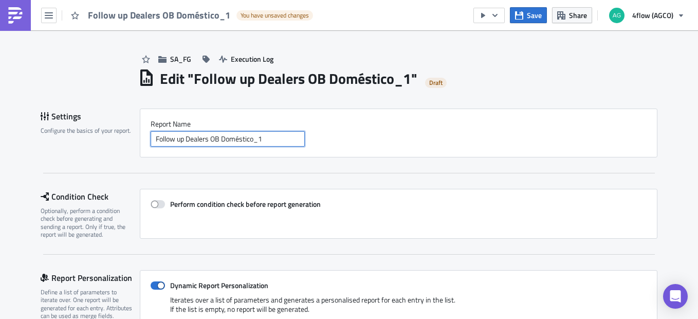
click at [271, 135] on input "Follow up Dealers OB Doméstico_1" at bounding box center [228, 138] width 154 height 15
type input "Follow up Dealers OB Doméstico_2"
click at [536, 15] on span "Save" at bounding box center [534, 15] width 15 height 11
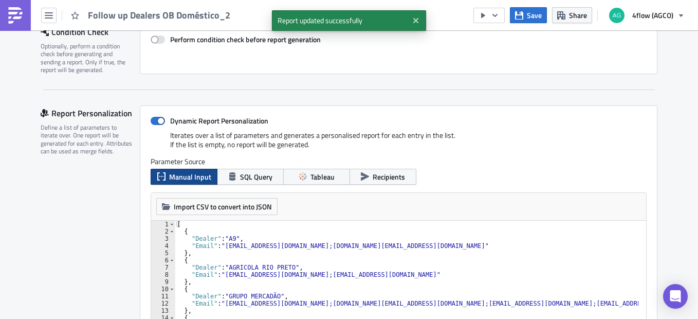
scroll to position [206, 0]
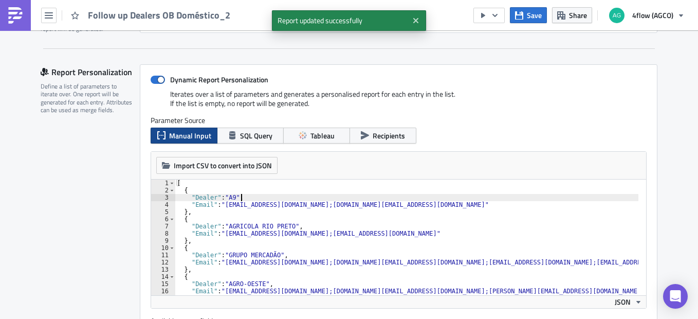
click at [267, 197] on div "[ { "Dealer" : "A9" , "Email" : "[EMAIL_ADDRESS][DOMAIN_NAME];[DOMAIN_NAME][EMA…" at bounding box center [591, 240] width 832 height 122
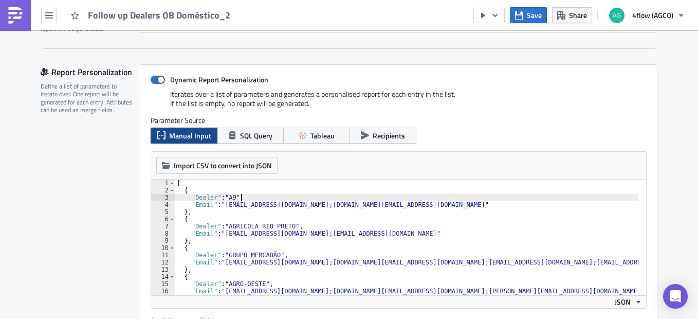
type textarea "} ]"
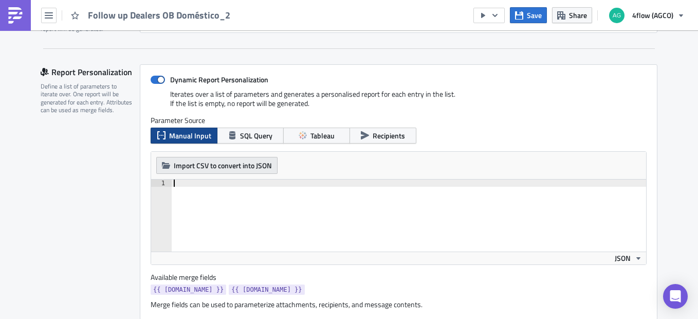
click at [254, 166] on span "Import CSV to convert into JSON" at bounding box center [223, 165] width 98 height 11
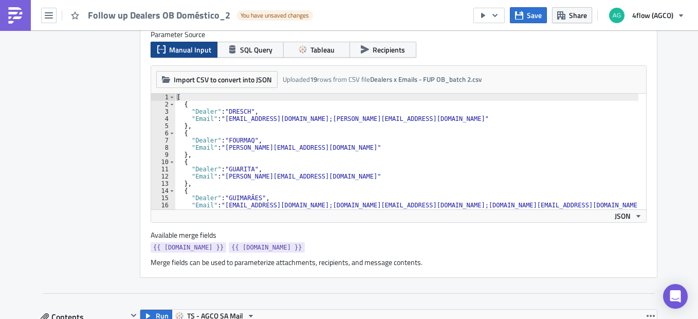
scroll to position [308, 0]
